Goal: Use online tool/utility: Use online tool/utility

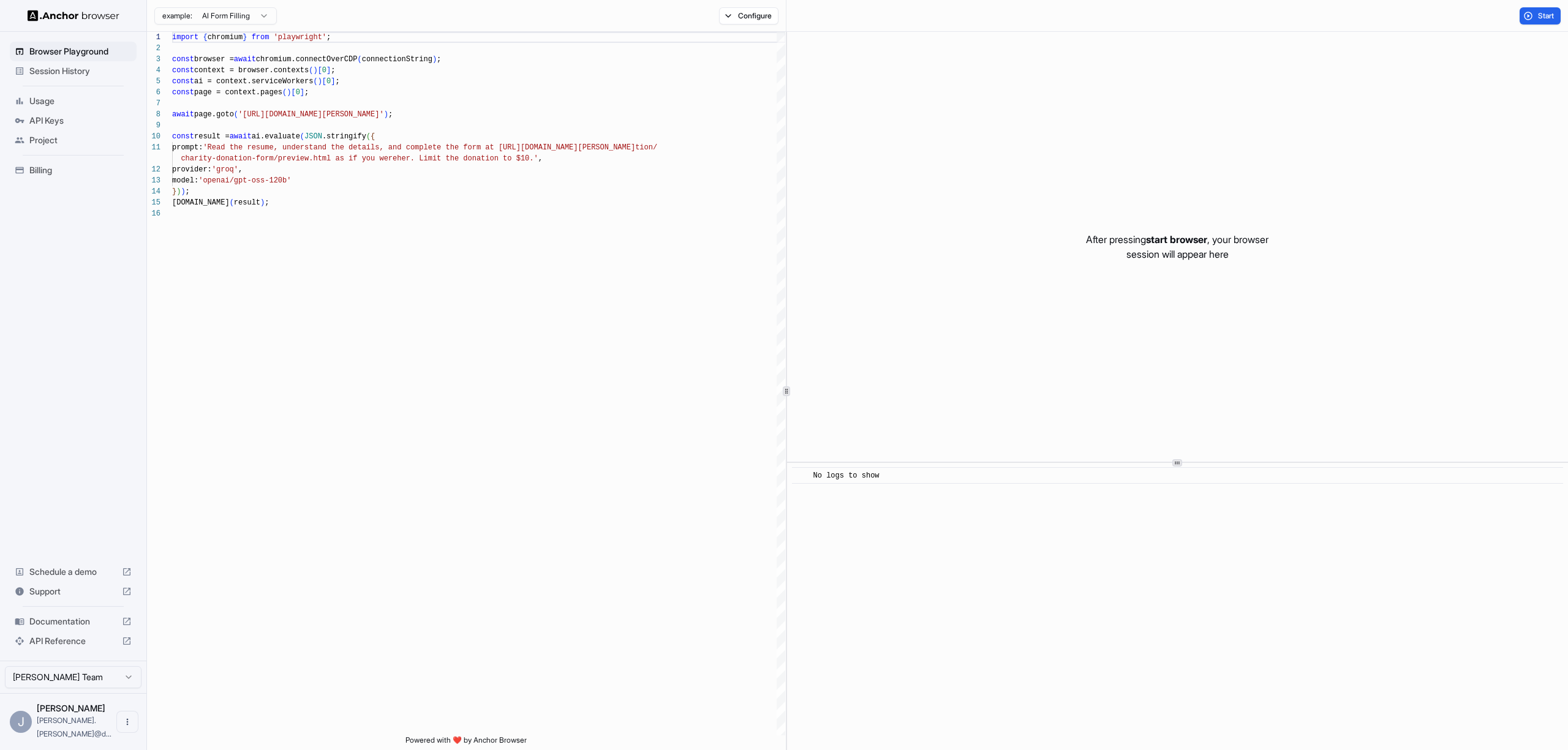
scroll to position [110, 0]
click at [1553, 17] on span "Start" at bounding box center [1546, 16] width 17 height 10
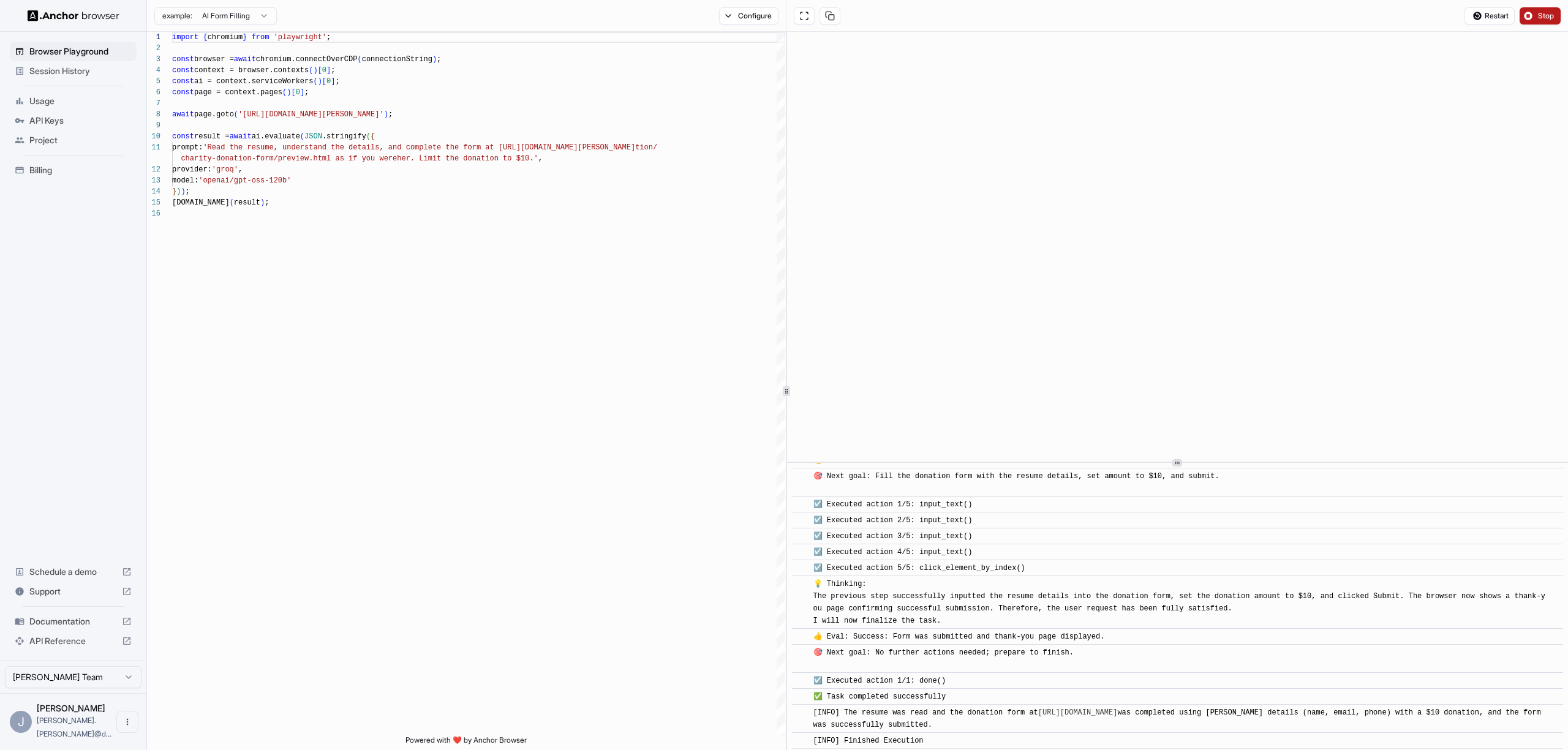
scroll to position [385, 0]
click at [1531, 13] on button "Stop" at bounding box center [1540, 16] width 41 height 17
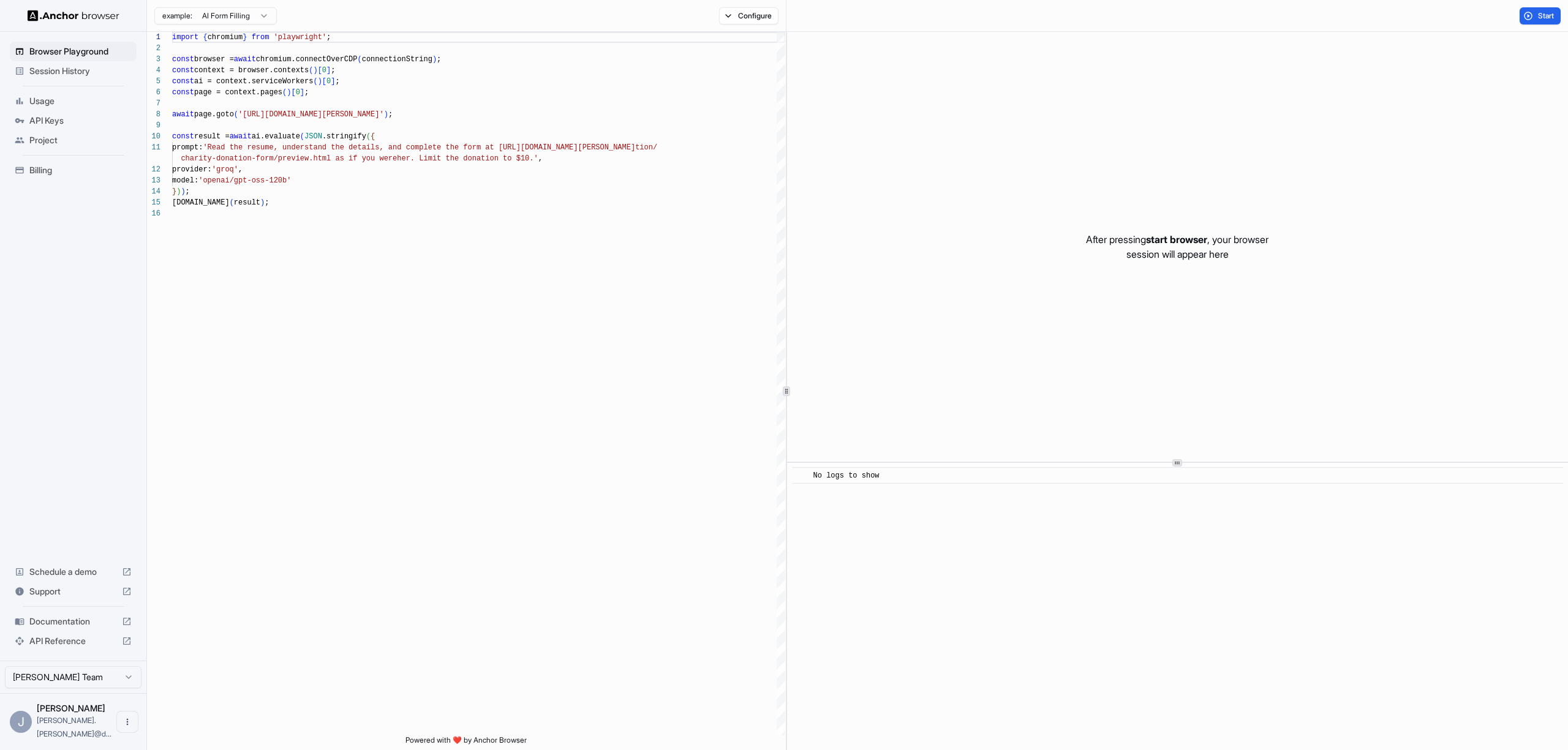
click at [37, 94] on ul "Browser Playground Session History Usage API Keys Project Billing" at bounding box center [73, 110] width 136 height 148
click at [37, 94] on div "Usage" at bounding box center [73, 101] width 127 height 19
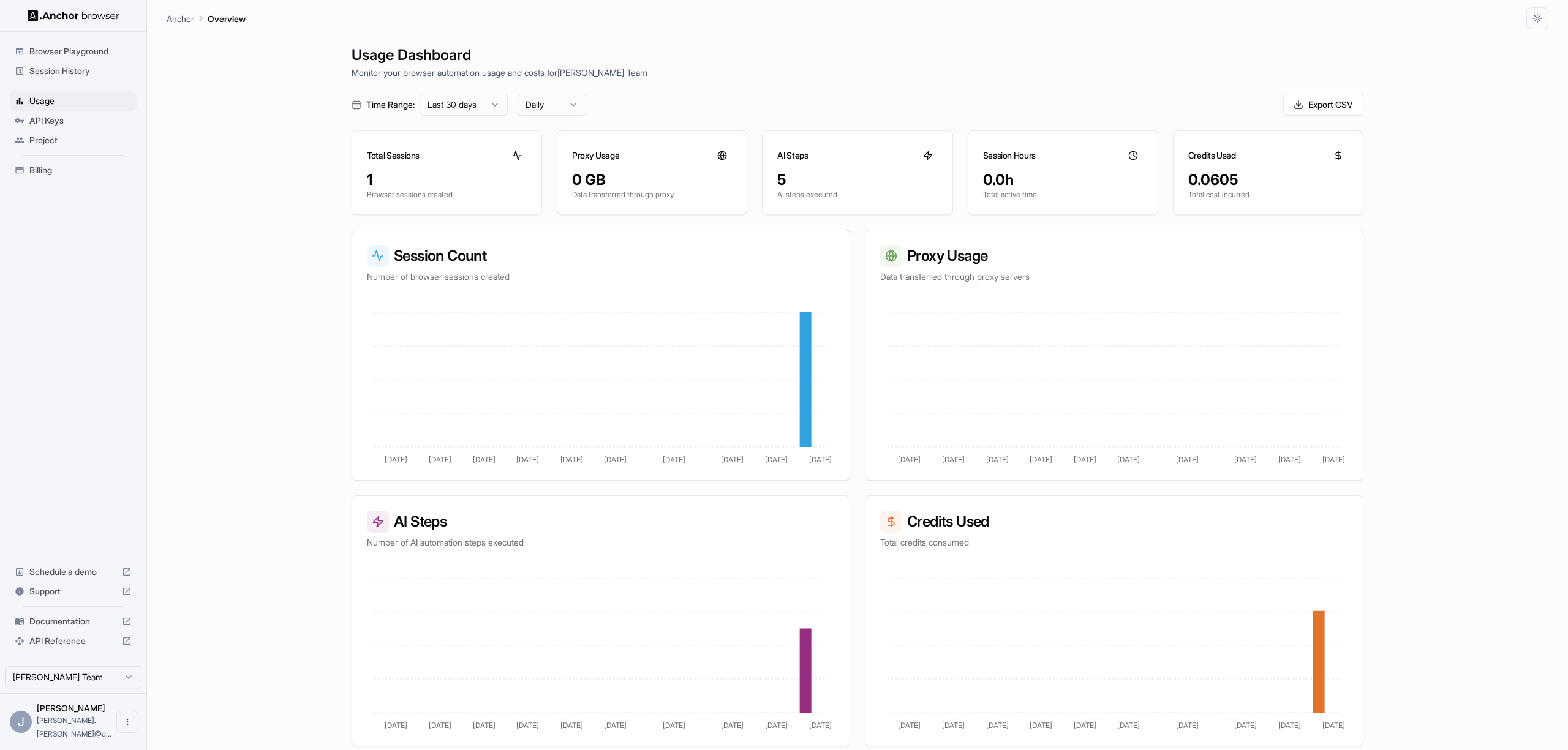
click at [52, 179] on div "Billing" at bounding box center [73, 170] width 127 height 19
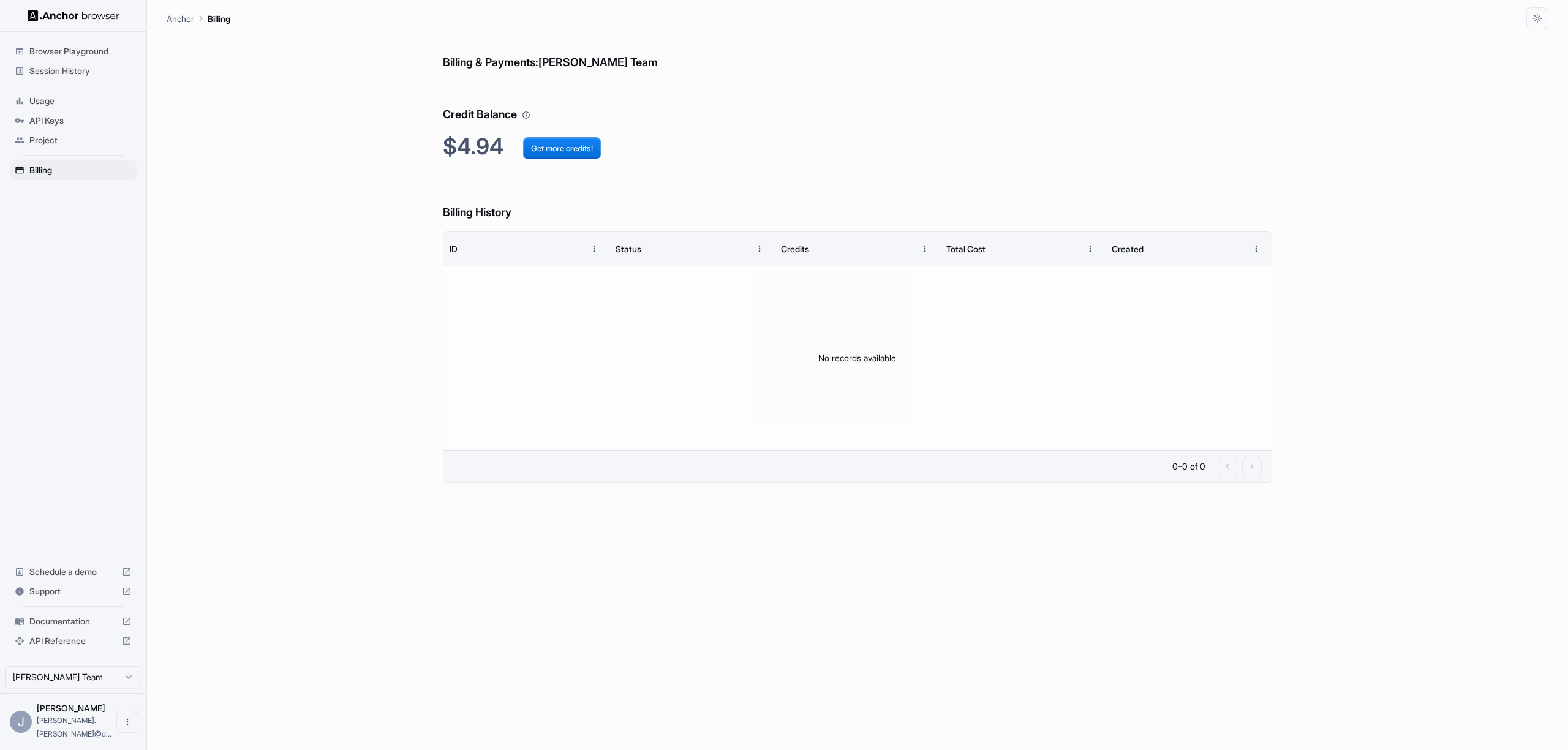
click at [69, 54] on span "Browser Playground" at bounding box center [80, 51] width 102 height 12
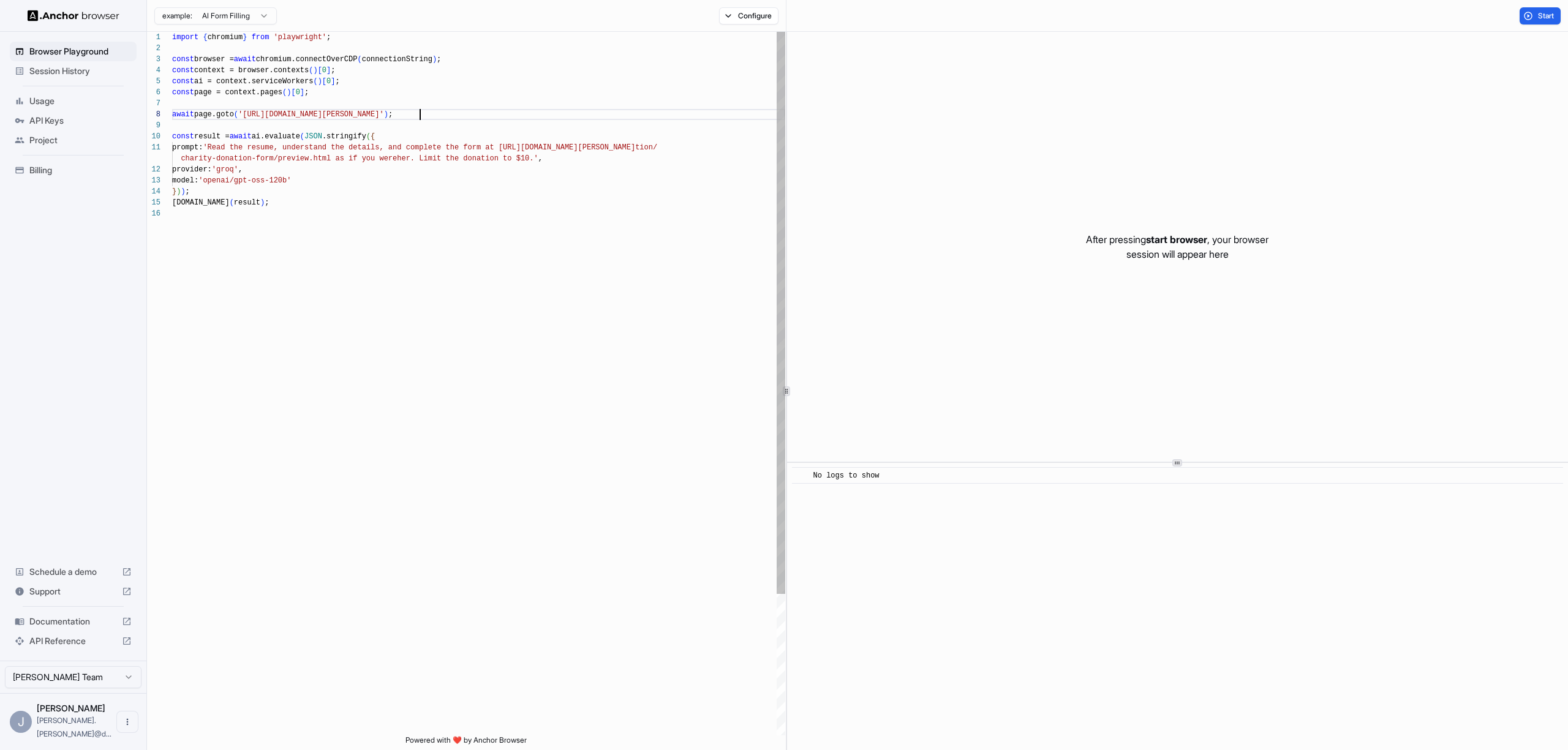
scroll to position [77, 0]
drag, startPoint x: 418, startPoint y: 114, endPoint x: 247, endPoint y: 115, distance: 171.0
click at [247, 115] on div "import { chromium } from 'playwright' ; const browser = await chromium.connectO…" at bounding box center [478, 472] width 613 height 879
click at [340, 188] on div "import { chromium } from 'playwright' ; const browser = await chromium.connectO…" at bounding box center [478, 472] width 613 height 879
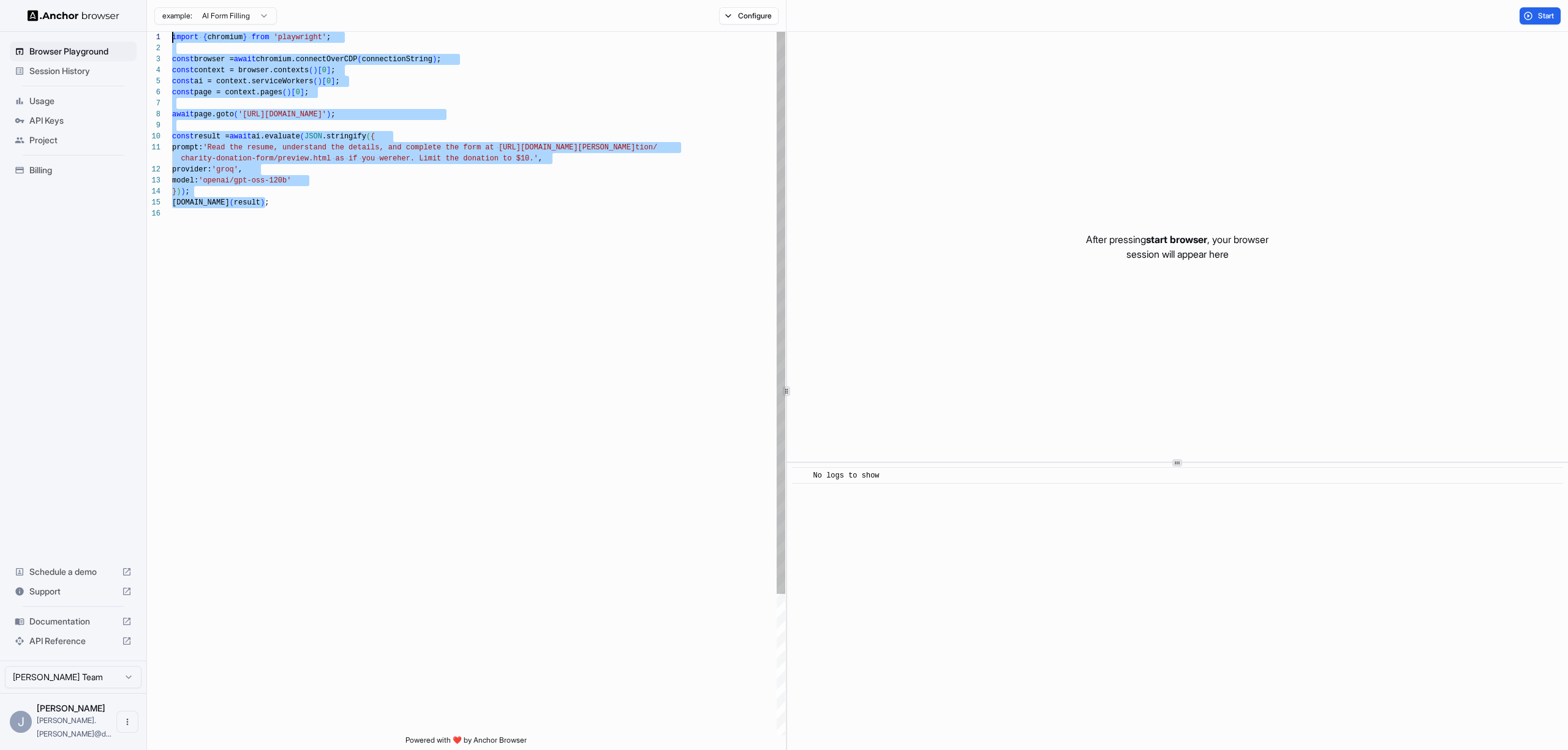
drag, startPoint x: 292, startPoint y: 207, endPoint x: 165, endPoint y: -9, distance: 250.6
click at [172, 32] on div "import { chromium } from 'playwright' ; const browser = await chromium.connectO…" at bounding box center [478, 472] width 613 height 879
click at [242, 207] on div "import { chromium } from 'playwright' ; const browser = await chromium.connectO…" at bounding box center [478, 472] width 613 height 879
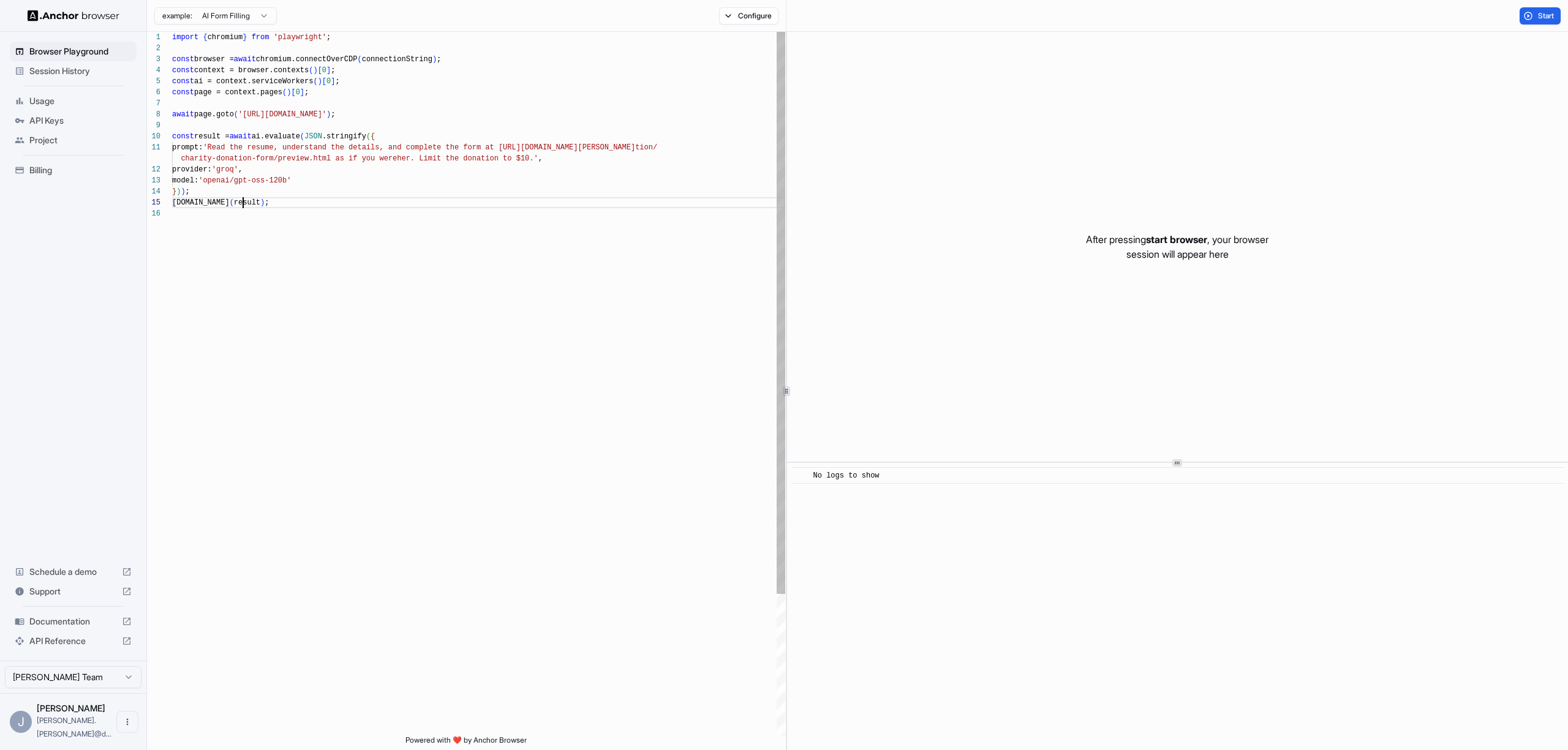
scroll to position [55, 0]
type textarea "**********"
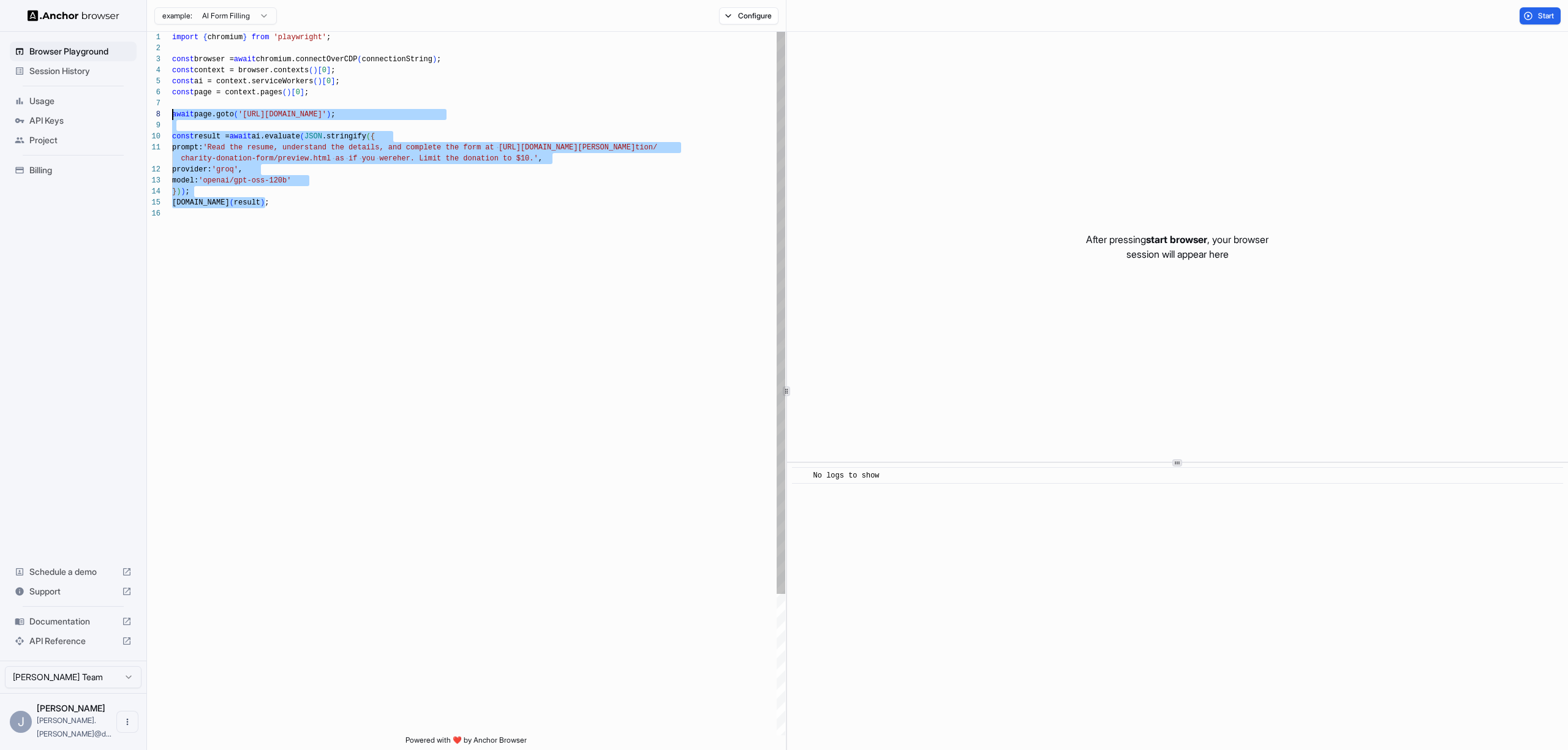
scroll to position [0, 0]
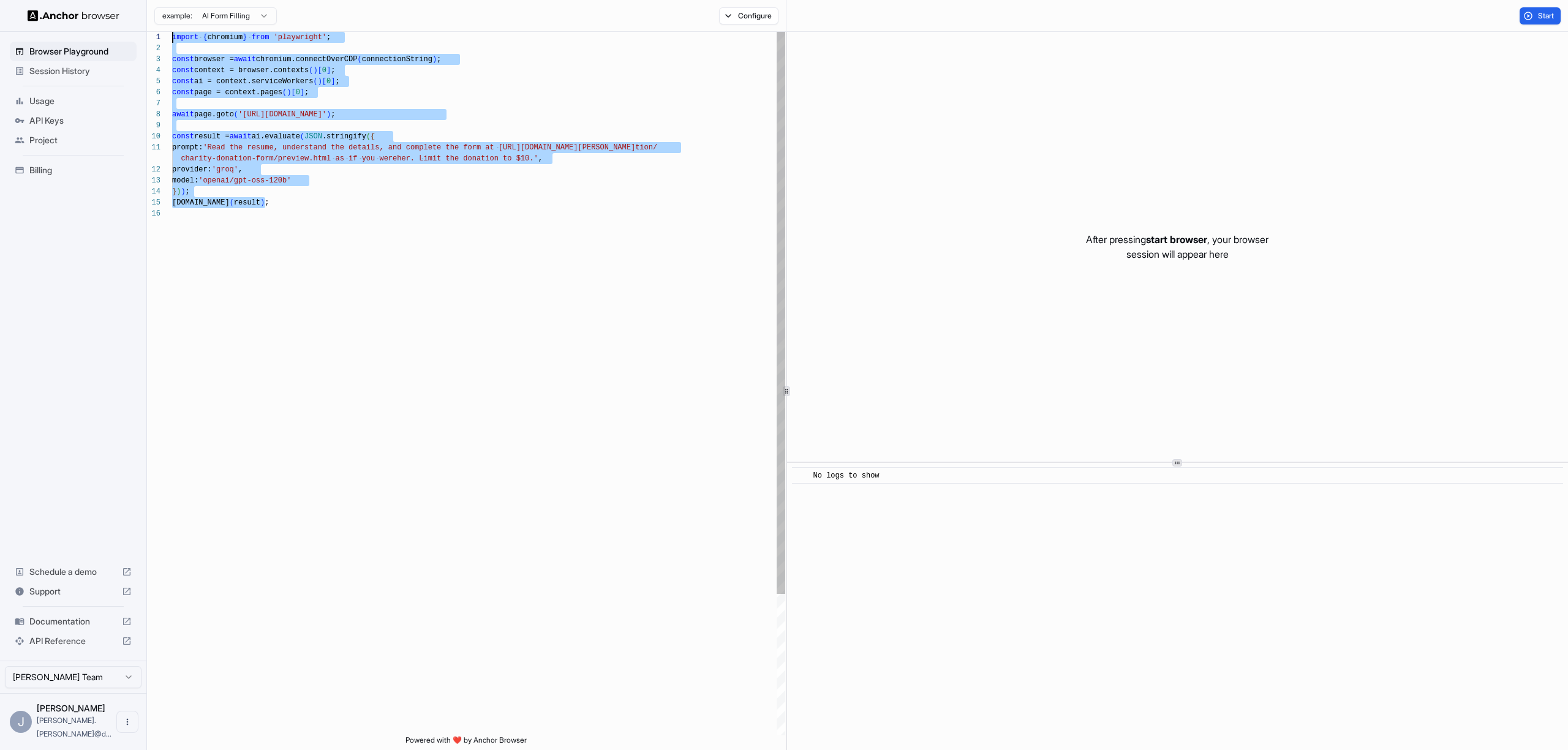
drag, startPoint x: 316, startPoint y: 207, endPoint x: 48, endPoint y: -9, distance: 344.2
click at [172, 32] on div "import { chromium } from 'playwright' ; const browser = await chromium.connectO…" at bounding box center [478, 472] width 613 height 879
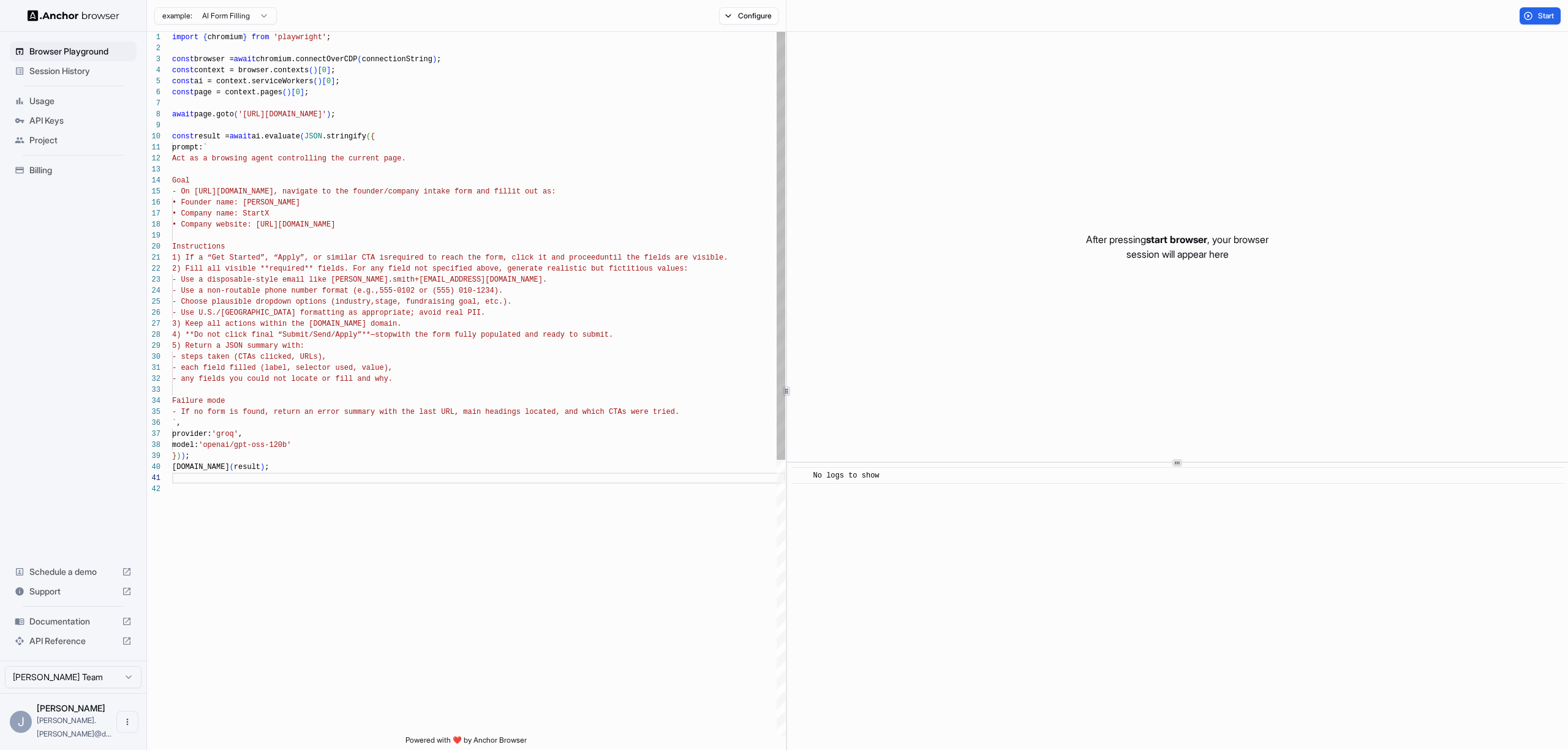
click at [302, 205] on div "import { chromium } from 'playwright' ; const browser = await chromium.connectO…" at bounding box center [478, 609] width 613 height 1155
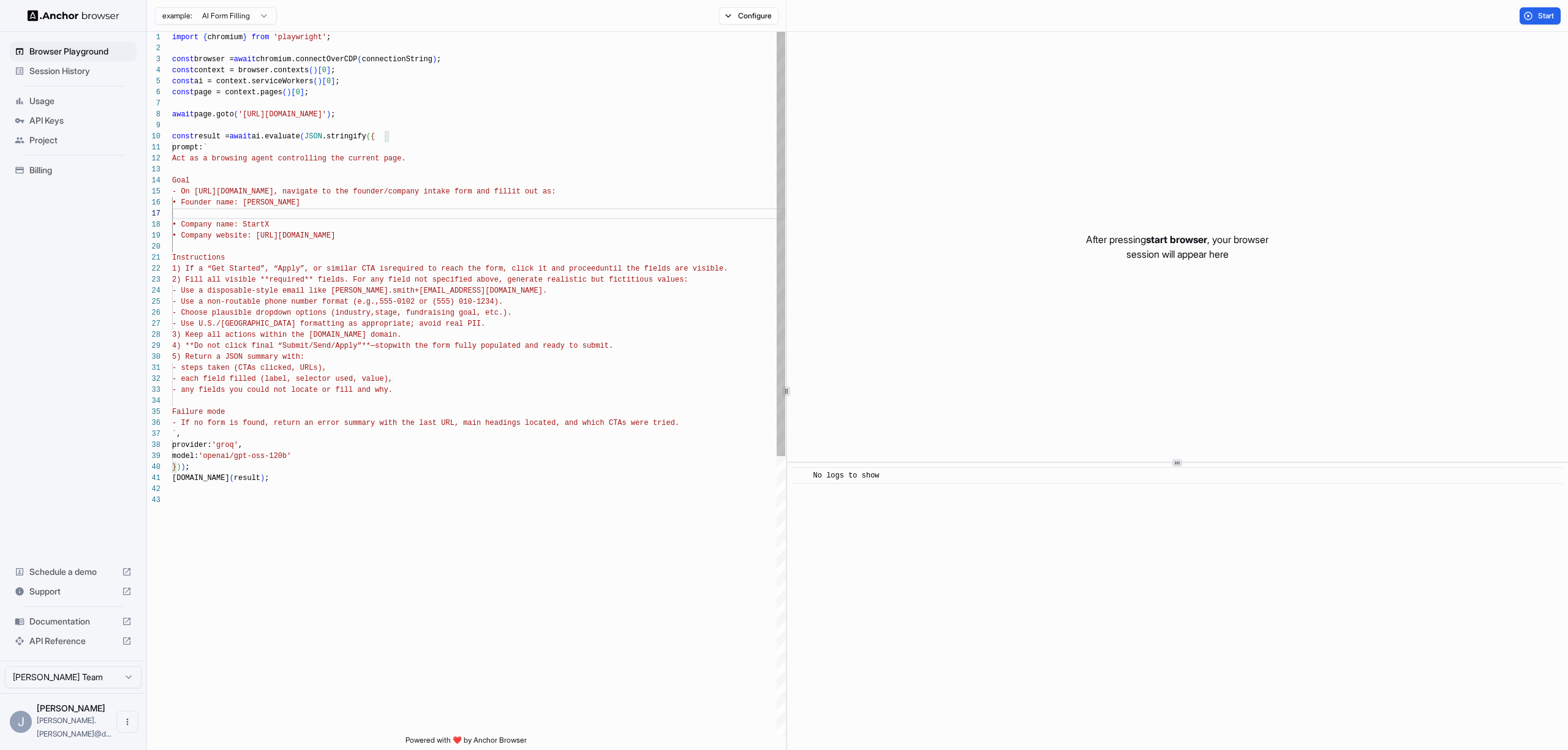
click at [254, 205] on div "import { chromium } from 'playwright' ; const browser = await chromium.connectO…" at bounding box center [478, 615] width 613 height 1166
click at [253, 217] on div "import { chromium } from 'playwright' ; const browser = await chromium.connectO…" at bounding box center [478, 615] width 613 height 1166
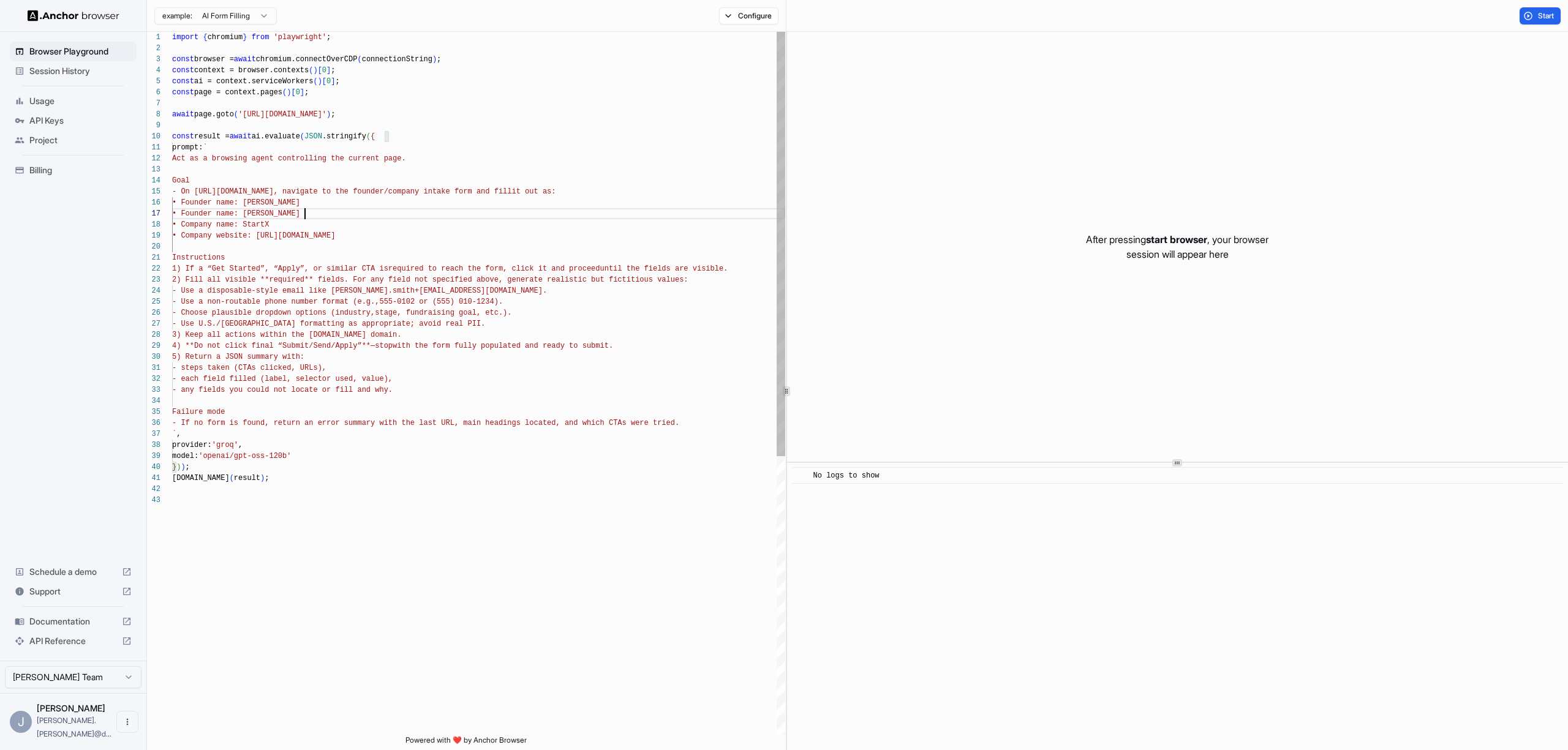
scroll to position [66, 0]
click at [191, 212] on div "import { chromium } from 'playwright' ; const browser = await chromium.connectO…" at bounding box center [478, 615] width 613 height 1166
click at [316, 215] on div "import { chromium } from 'playwright' ; const browser = await chromium.connectO…" at bounding box center [478, 615] width 613 height 1166
drag, startPoint x: 316, startPoint y: 215, endPoint x: 253, endPoint y: 214, distance: 63.0
click at [253, 214] on div "import { chromium } from 'playwright' ; const browser = await chromium.connectO…" at bounding box center [478, 615] width 613 height 1166
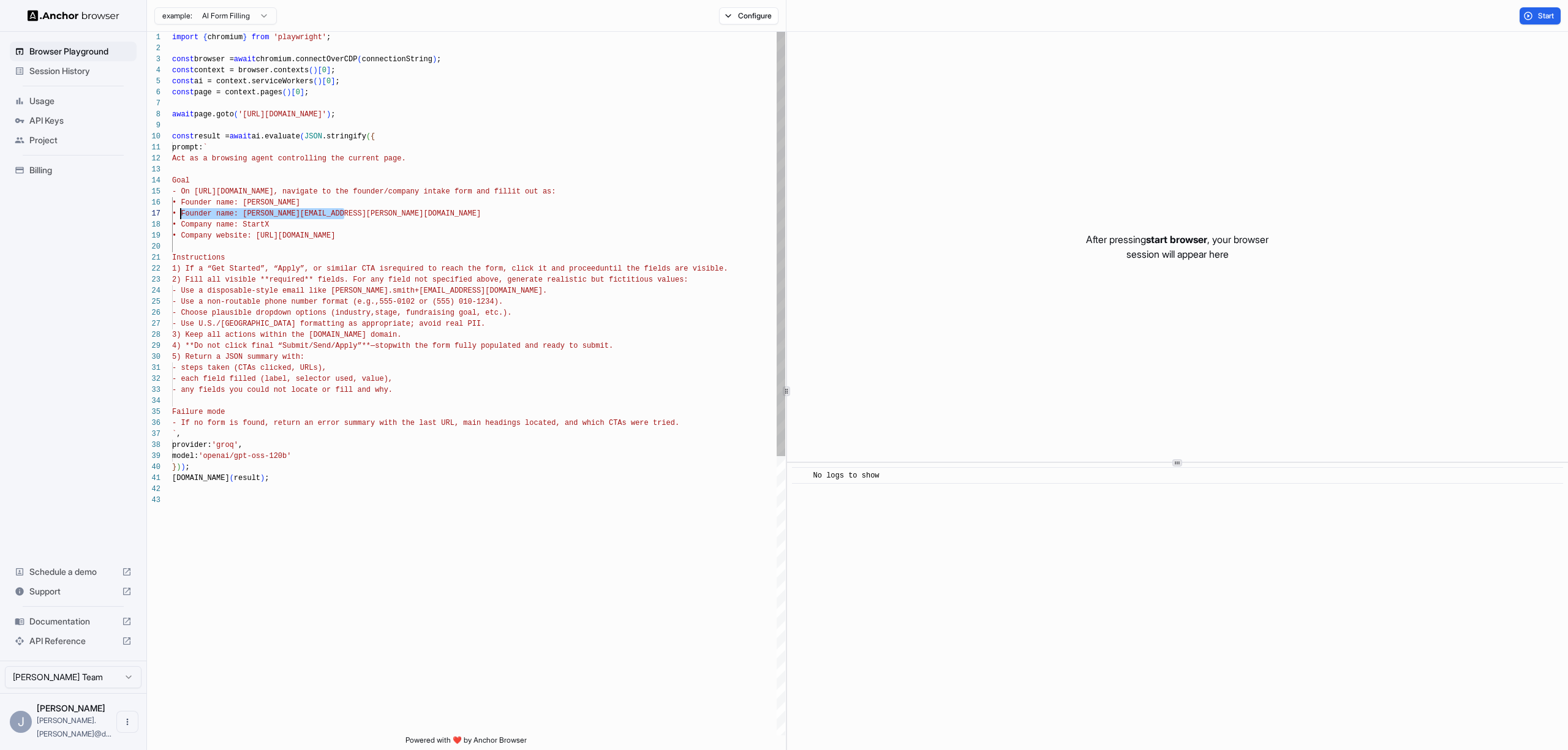
drag, startPoint x: 371, startPoint y: 216, endPoint x: 178, endPoint y: 216, distance: 193.0
click at [178, 216] on div "import { chromium } from 'playwright' ; const browser = await chromium.connectO…" at bounding box center [478, 615] width 613 height 1166
click at [405, 234] on div "import { chromium } from 'playwright' ; const browser = await chromium.connectO…" at bounding box center [478, 615] width 613 height 1166
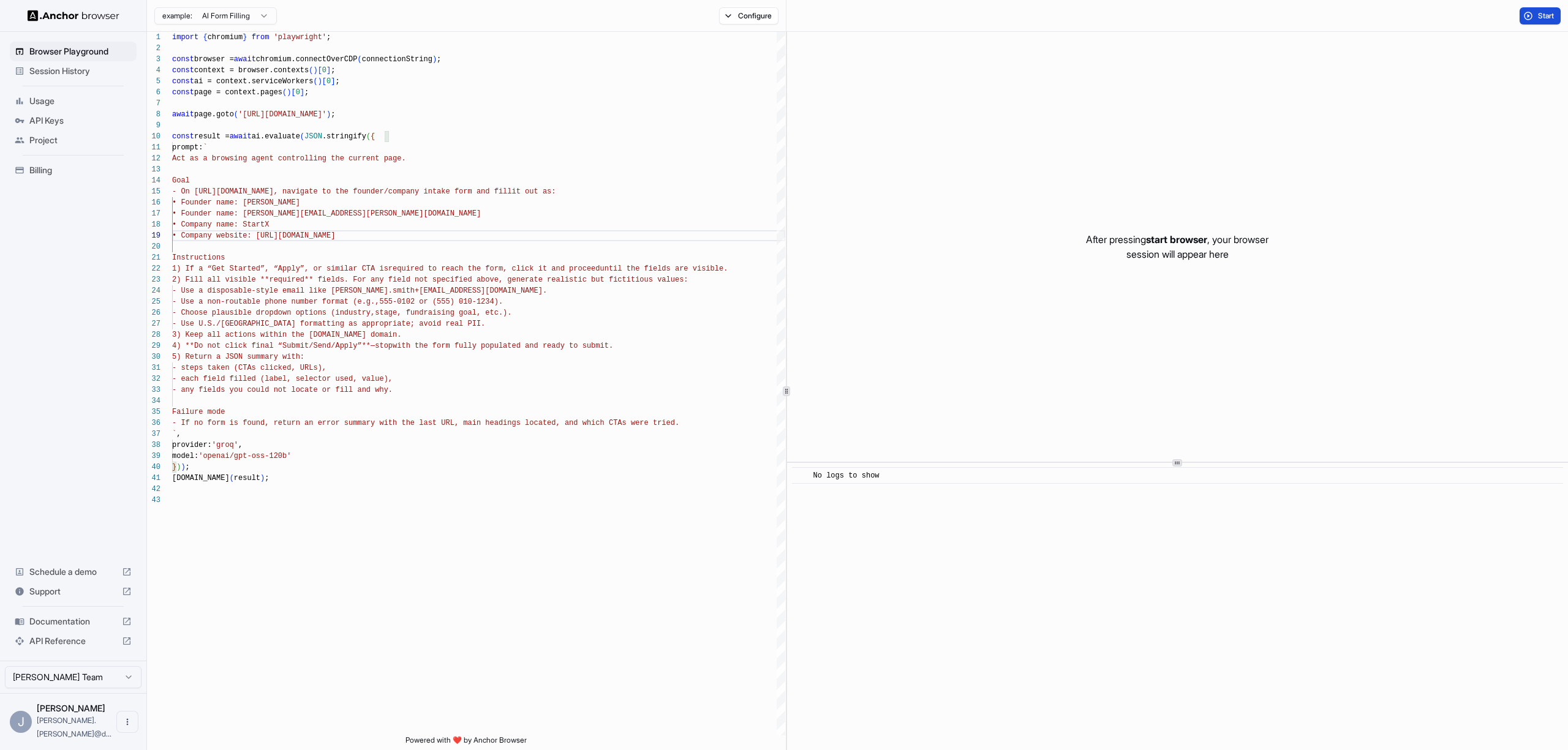
type textarea "**********"
click at [1530, 13] on button "Start" at bounding box center [1540, 16] width 41 height 17
click at [736, 22] on button "Configure" at bounding box center [749, 16] width 60 height 17
drag, startPoint x: 1144, startPoint y: 185, endPoint x: 1215, endPoint y: 143, distance: 82.5
click at [1145, 185] on div "After pressing start browser , your browser session will appear here" at bounding box center [1177, 246] width 781 height 429
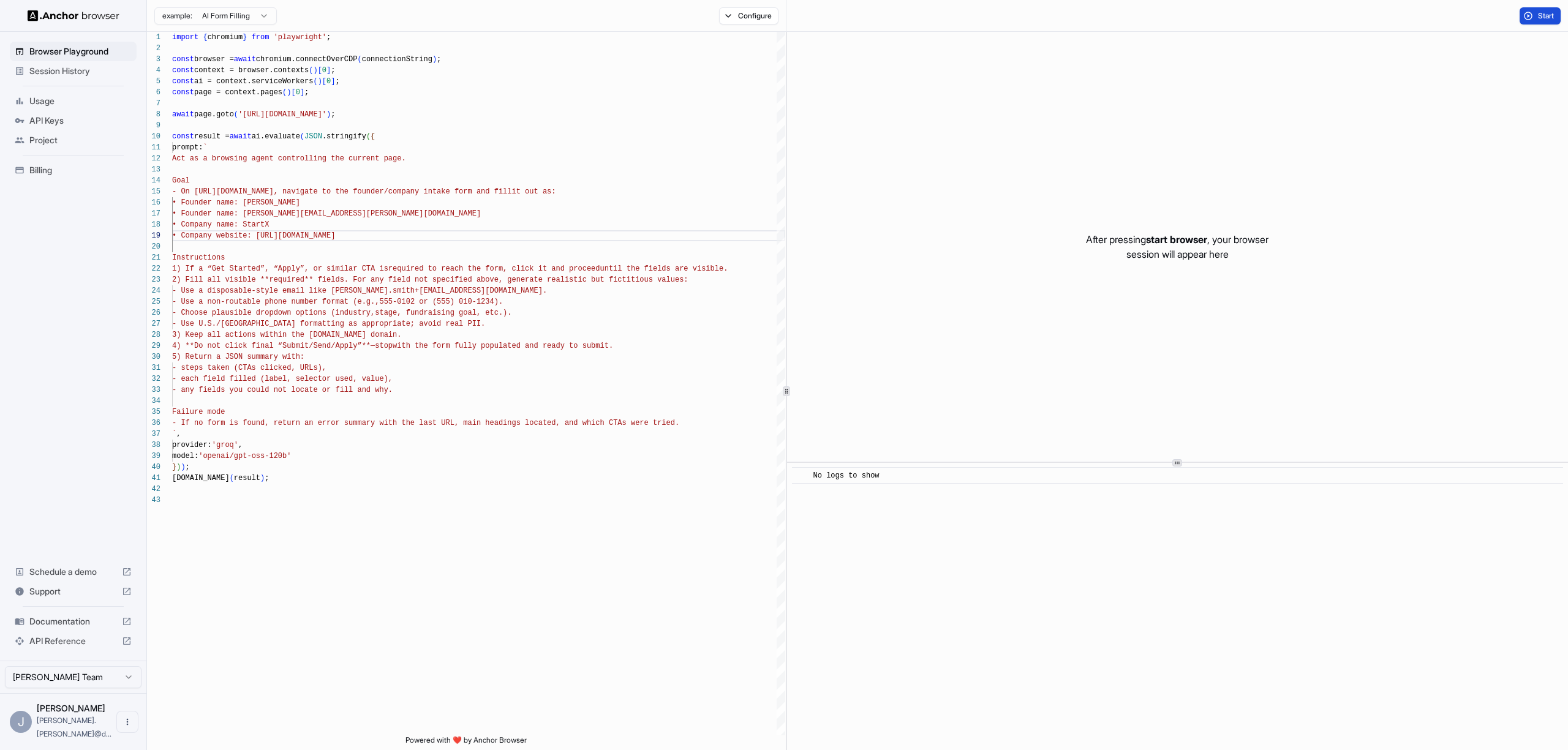
click at [1535, 15] on button "Start" at bounding box center [1540, 16] width 41 height 17
click at [1387, 692] on div "Failed to start browser: Failed to execute 'btoa' on 'Window': The string to be…" at bounding box center [1451, 707] width 183 height 48
copy body "Failed to start browser: Failed to execute 'btoa' on 'Window': The string to be…"
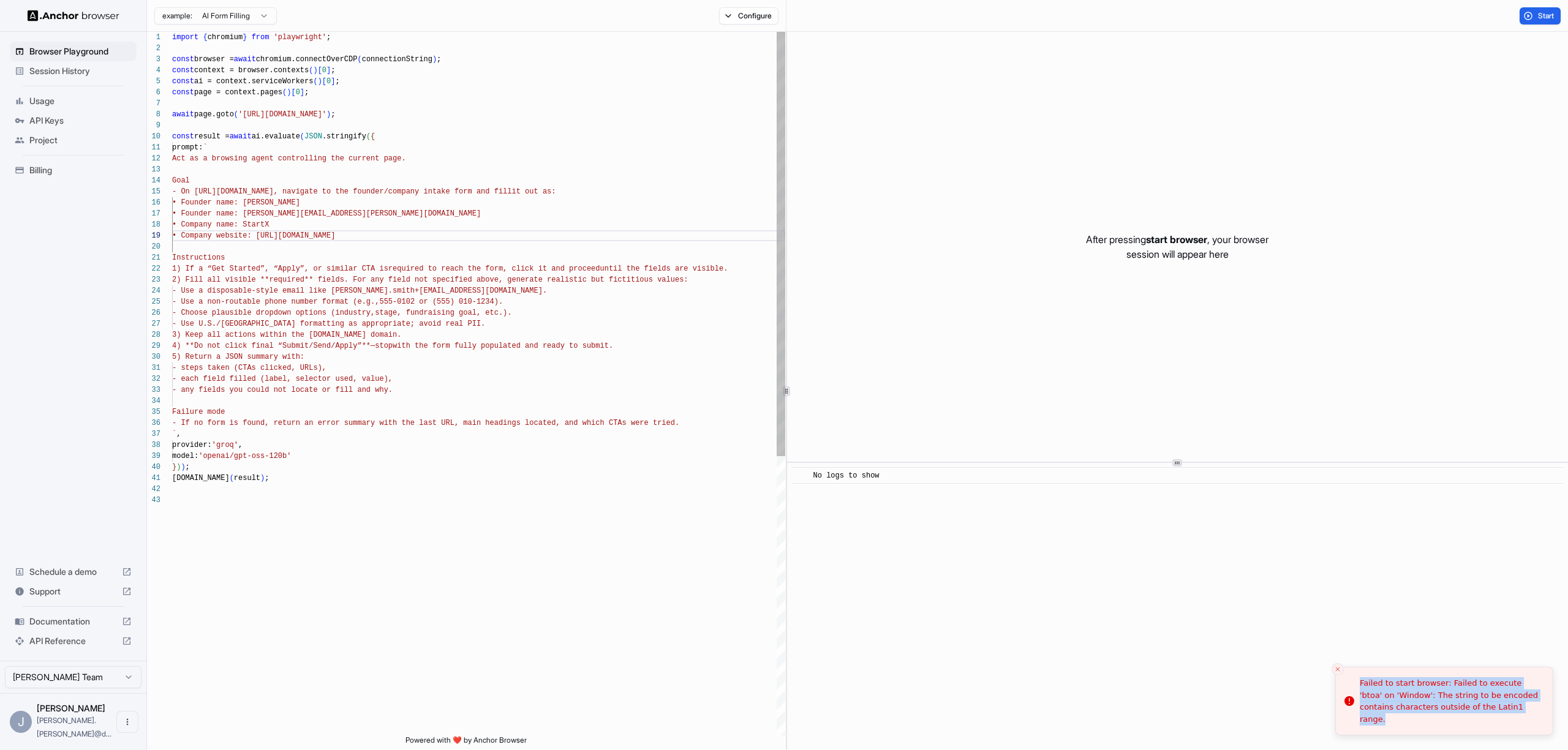
click at [342, 407] on div "import { chromium } from 'playwright' ; const browser = await chromium.connectO…" at bounding box center [478, 615] width 613 height 1166
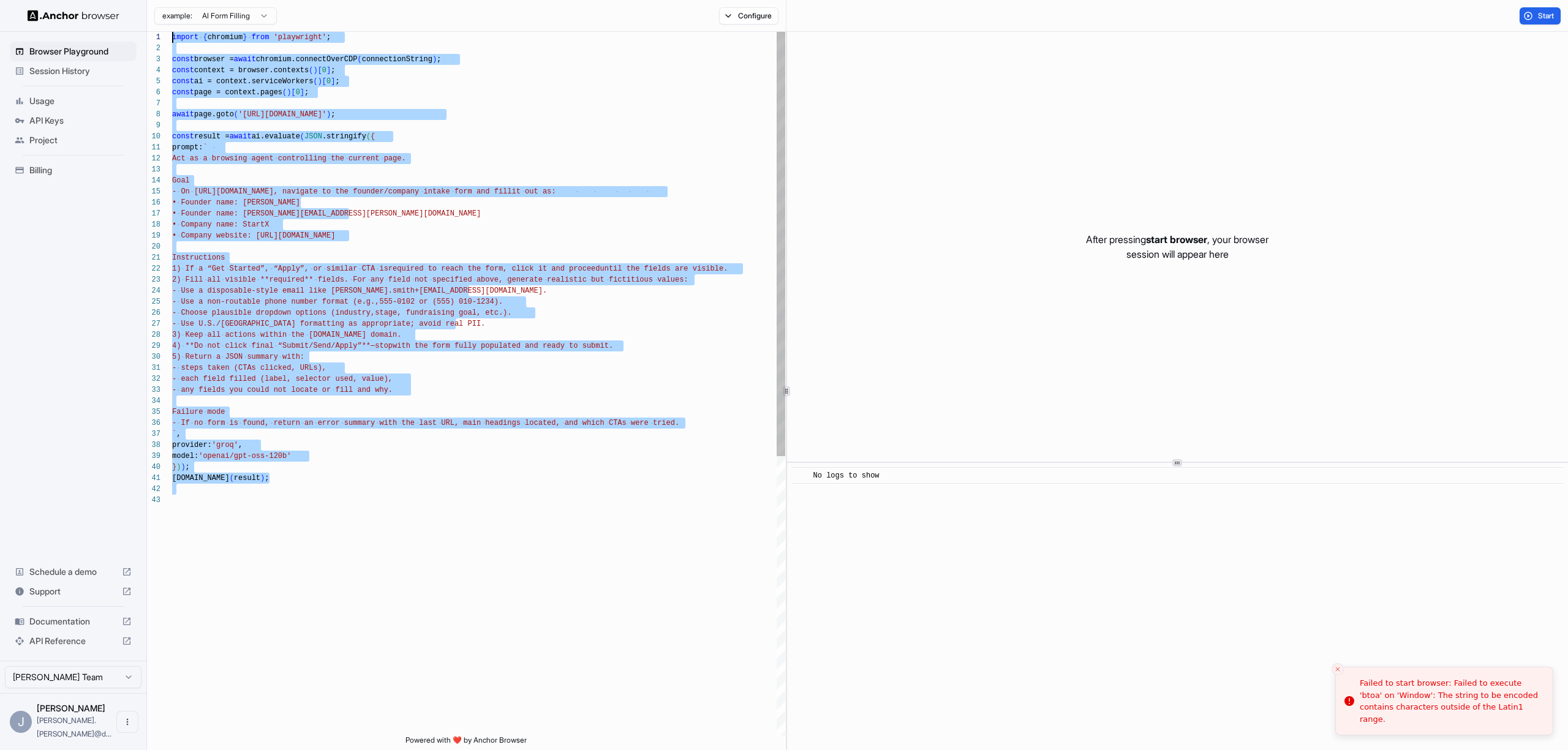
scroll to position [0, 0]
drag, startPoint x: 238, startPoint y: 513, endPoint x: 148, endPoint y: 30, distance: 491.3
click at [172, 32] on div "import { chromium } from 'playwright' ; const browser = await chromium.connectO…" at bounding box center [478, 615] width 613 height 1166
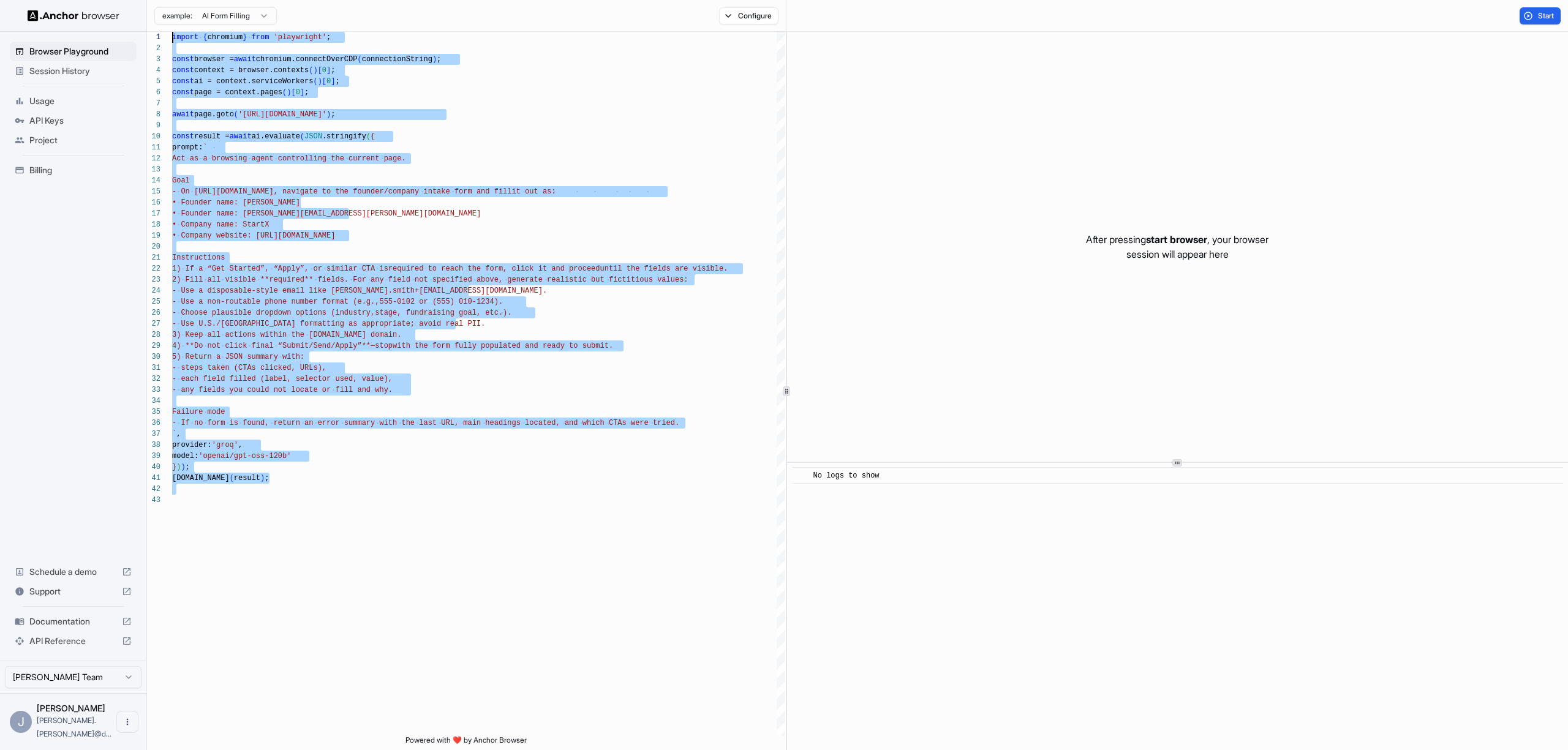
type textarea "**********"
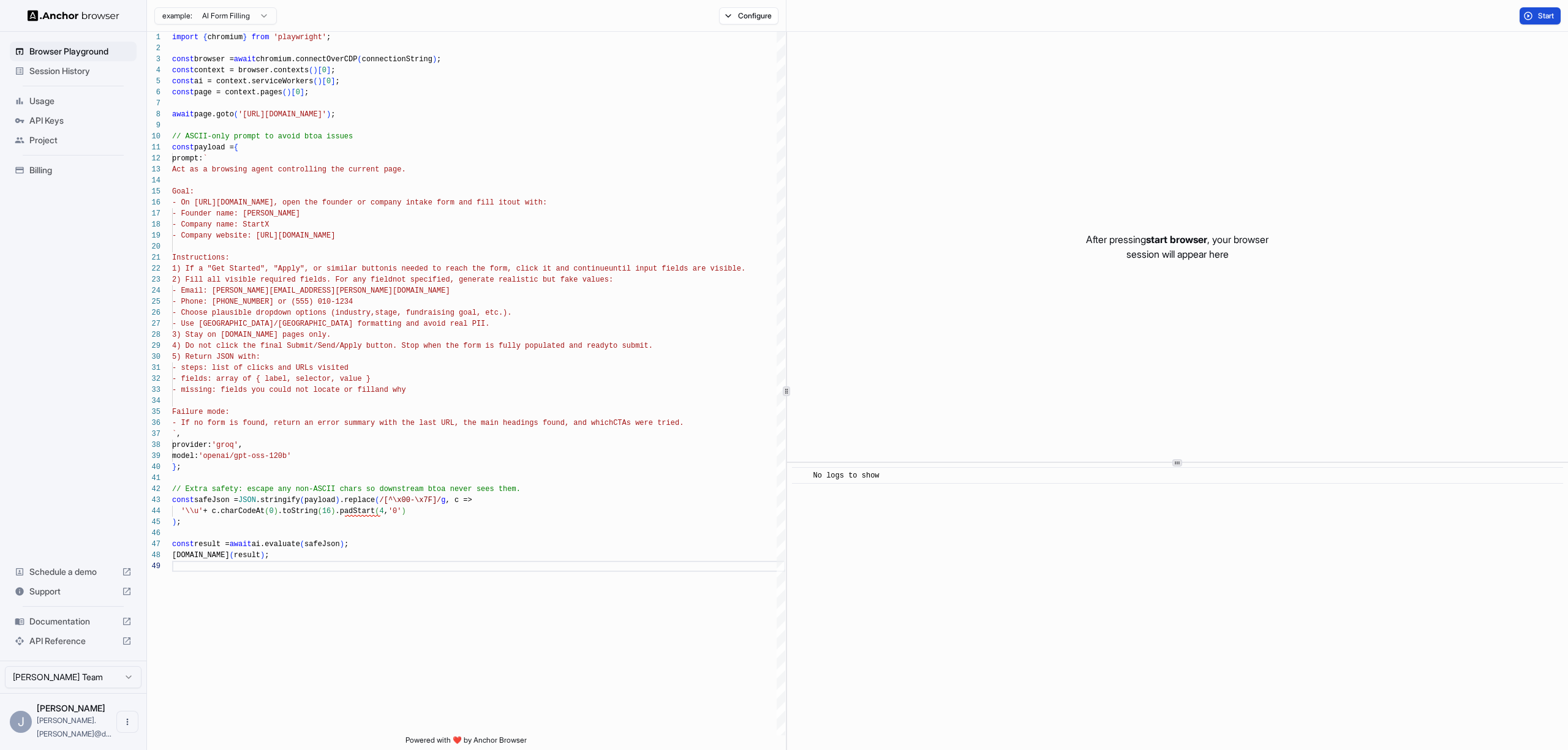
click at [1526, 16] on button "Start" at bounding box center [1540, 16] width 41 height 17
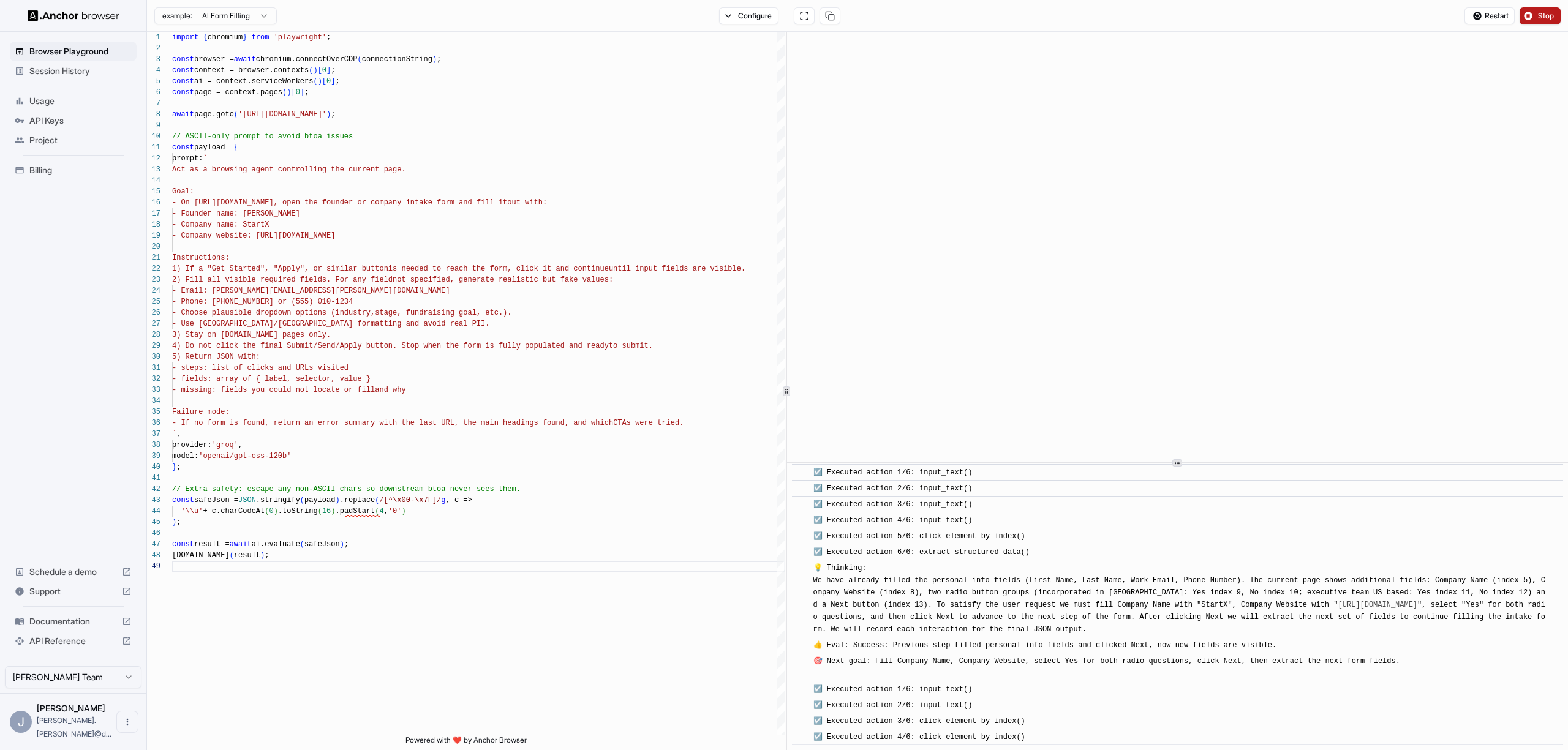
scroll to position [594, 0]
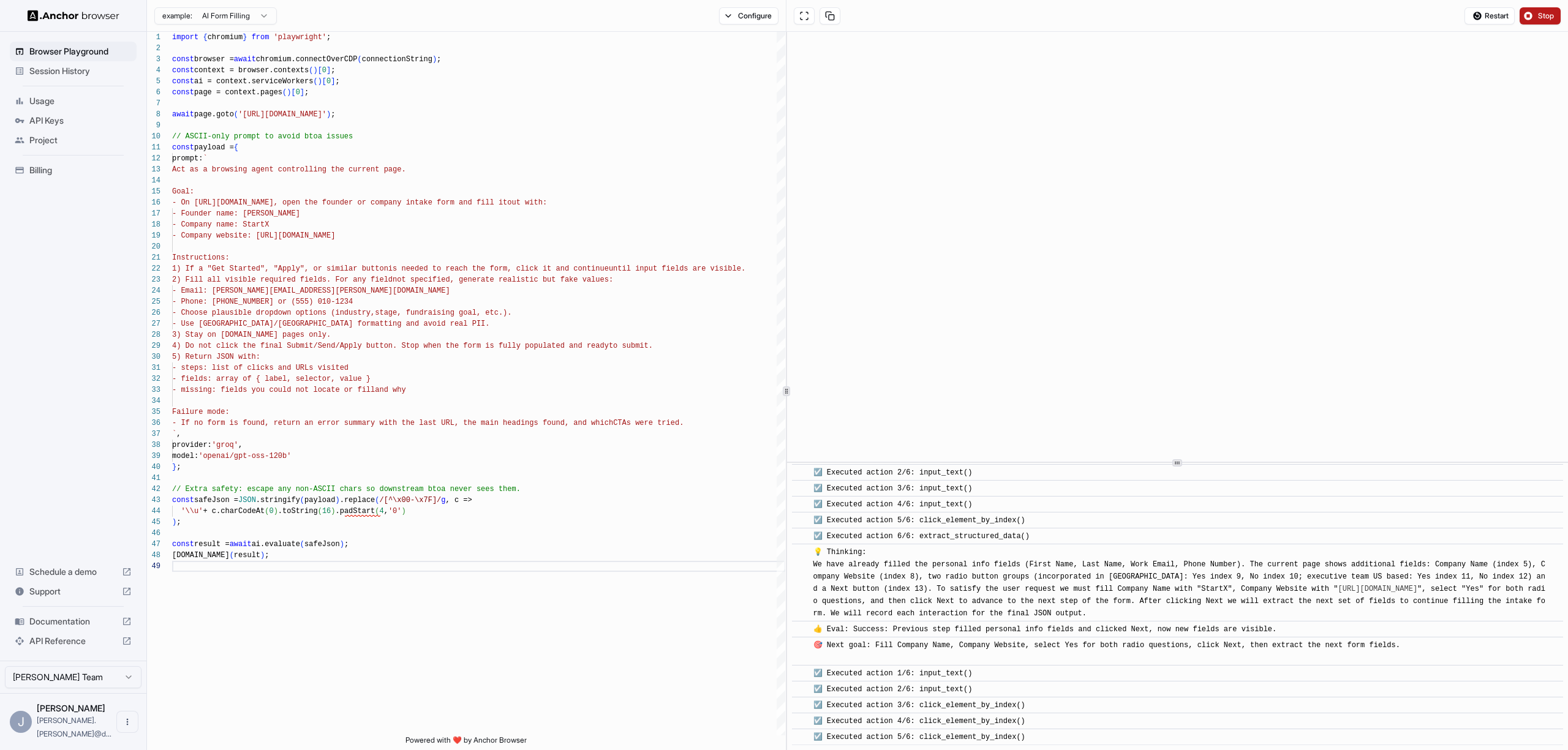
click at [1542, 20] on span "Stop" at bounding box center [1546, 16] width 17 height 10
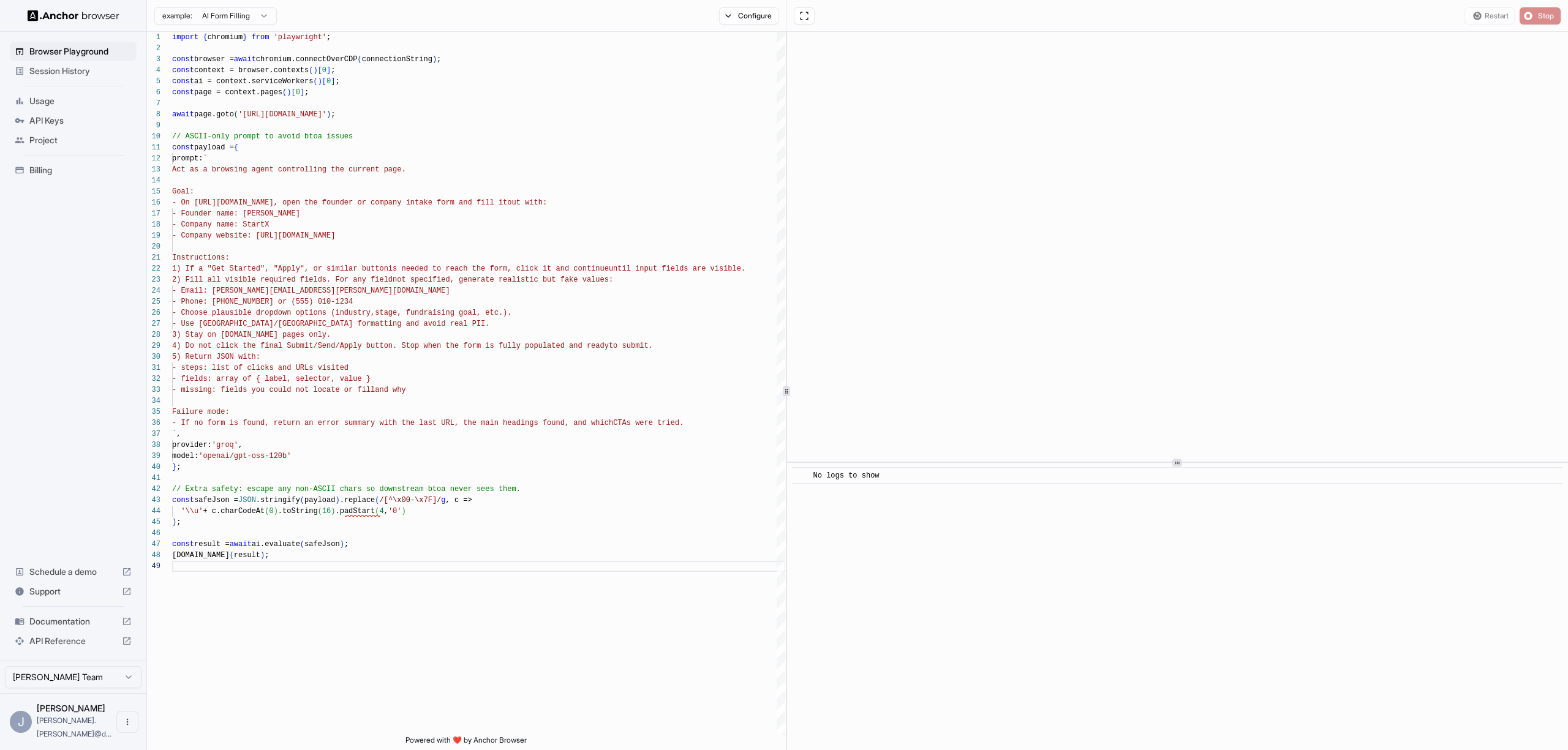
scroll to position [0, 0]
